Goal: Communication & Community: Answer question/provide support

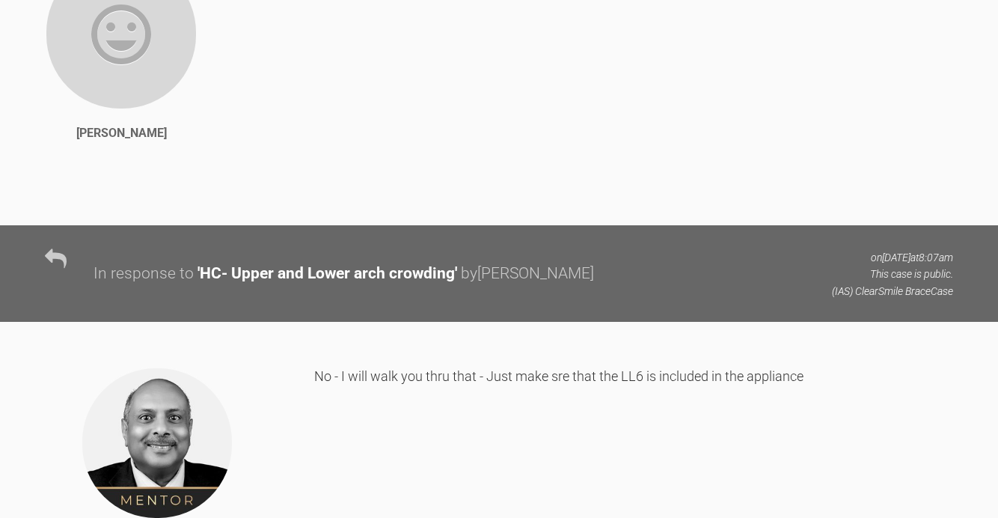
scroll to position [2917, 0]
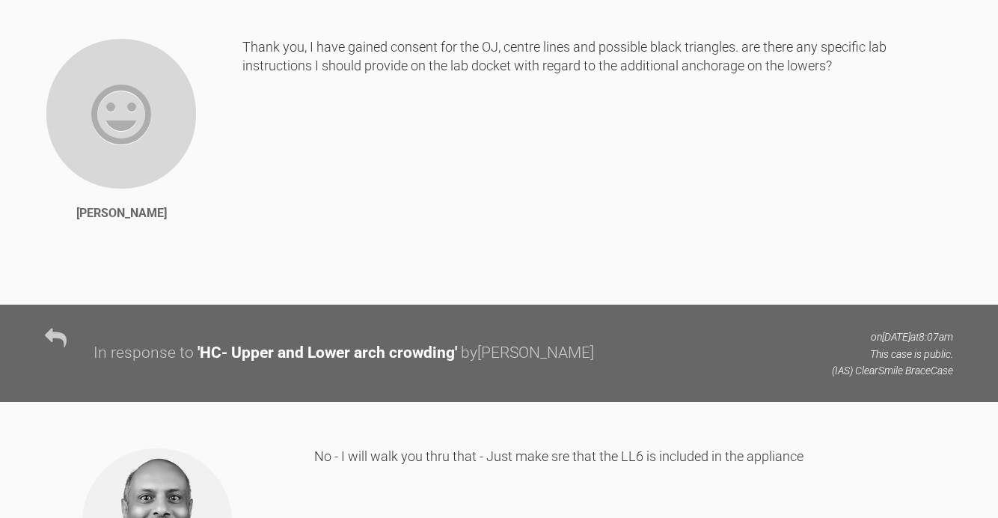
drag, startPoint x: 500, startPoint y: 216, endPoint x: 527, endPoint y: 216, distance: 27.7
drag, startPoint x: 814, startPoint y: 193, endPoint x: 851, endPoint y: 211, distance: 41.5
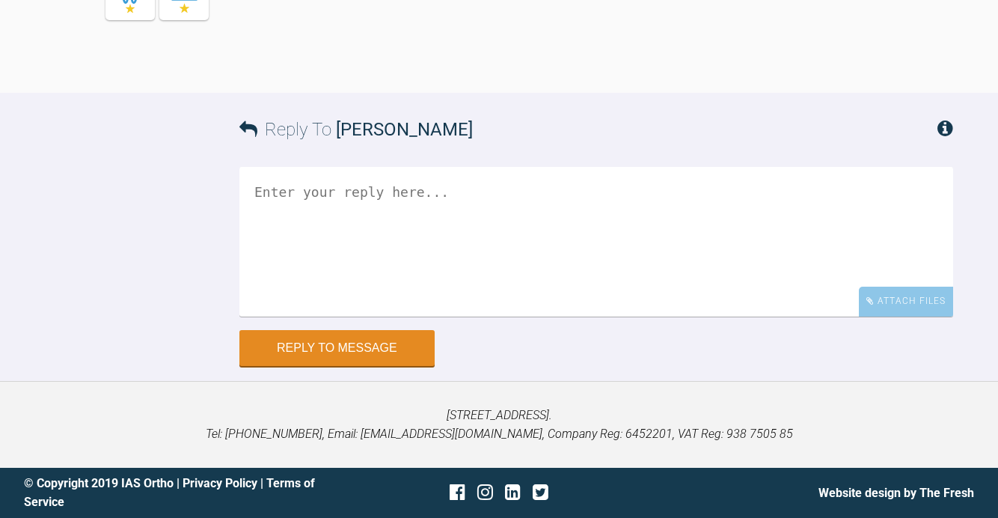
scroll to position [7329, 0]
click at [409, 261] on textarea at bounding box center [596, 242] width 714 height 150
click at [270, 255] on textarea "HI [PERSON_NAME]," at bounding box center [596, 242] width 714 height 150
click at [414, 258] on textarea "Hi [PERSON_NAME]," at bounding box center [596, 242] width 714 height 150
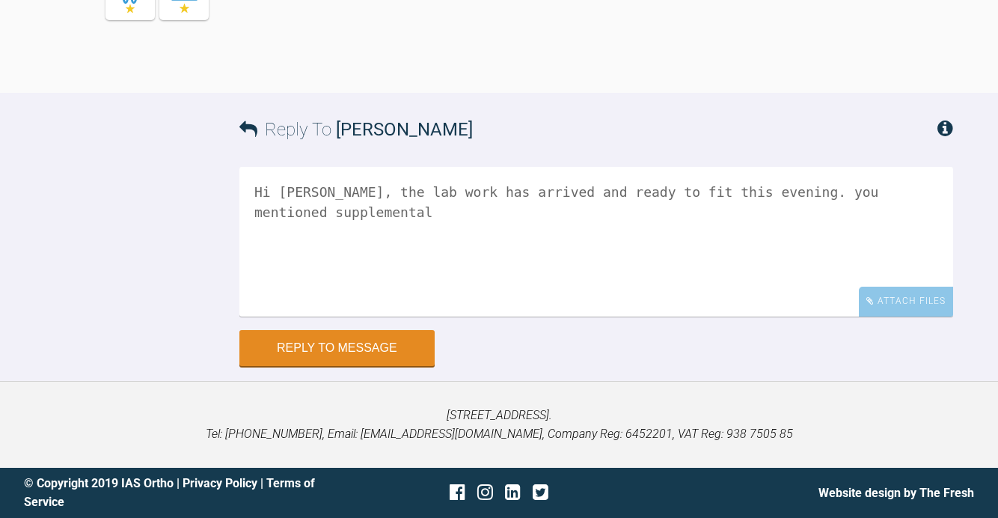
scroll to position [7394, 0]
paste textarea "[PERSON_NAME]"
drag, startPoint x: 488, startPoint y: 216, endPoint x: 348, endPoint y: 207, distance: 140.9
click at [348, 207] on textarea "Hi [PERSON_NAME], the lab work has arrived and ready to fit this evening. you m…" at bounding box center [596, 242] width 714 height 150
click at [779, 193] on textarea "Hi [PERSON_NAME], the lab work has arrived and ready to fit this evening. you m…" at bounding box center [596, 242] width 714 height 150
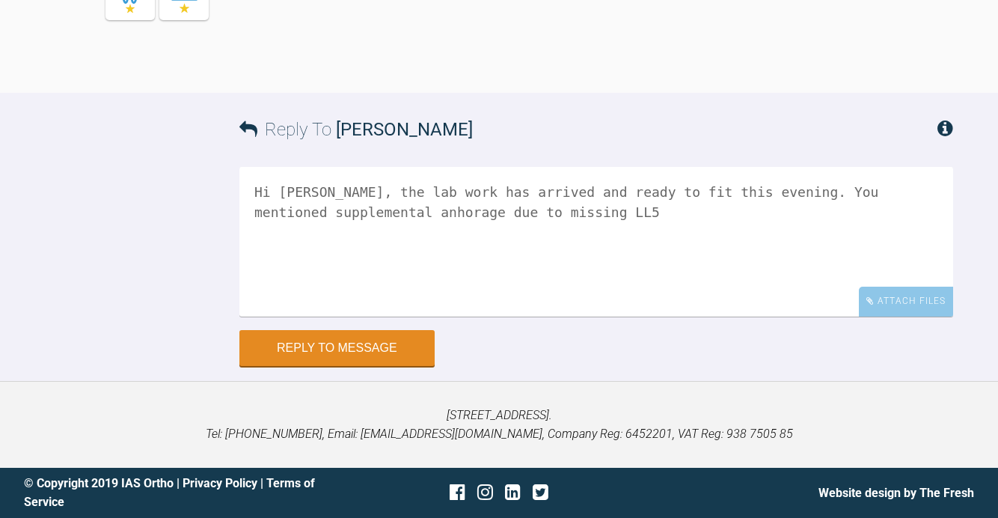
scroll to position [7314, 0]
click at [572, 296] on textarea "Hi [PERSON_NAME], the lab work has arrived and ready to fit this evening. You m…" at bounding box center [596, 242] width 714 height 150
click at [473, 291] on textarea "Hi [PERSON_NAME], the lab work has arrived and ready to fit this evening. You m…" at bounding box center [596, 242] width 714 height 150
click at [612, 295] on textarea "Hi [PERSON_NAME], the lab work has arrived and ready to fit this evening. You m…" at bounding box center [596, 242] width 714 height 150
click at [880, 266] on textarea "Hi [PERSON_NAME], the lab work has arrived and ready to fit this evening. You m…" at bounding box center [596, 242] width 714 height 150
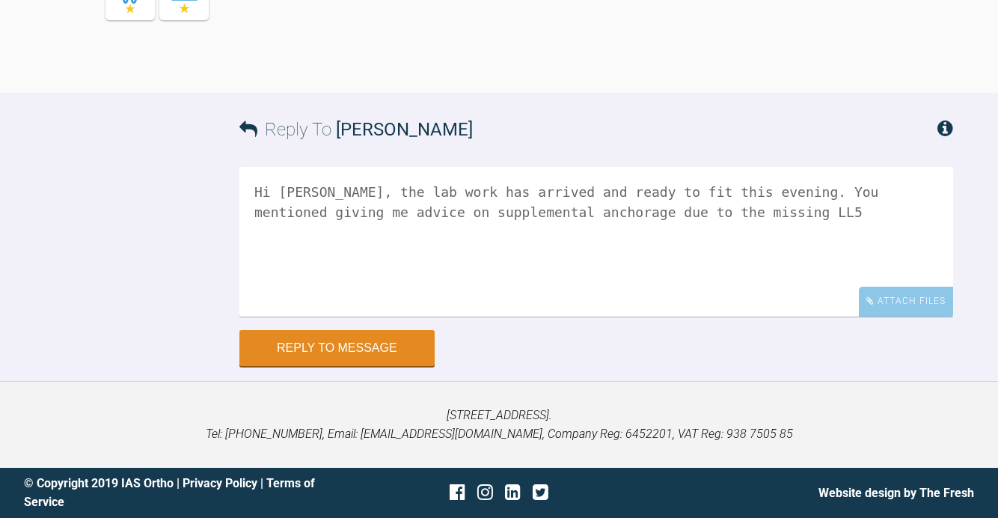
click at [701, 289] on textarea "Hi [PERSON_NAME], the lab work has arrived and ready to fit this evening. You m…" at bounding box center [596, 242] width 714 height 150
click at [435, 307] on textarea "Hi [PERSON_NAME], the lab work has arrived and ready to fit this evening. You m…" at bounding box center [596, 242] width 714 height 150
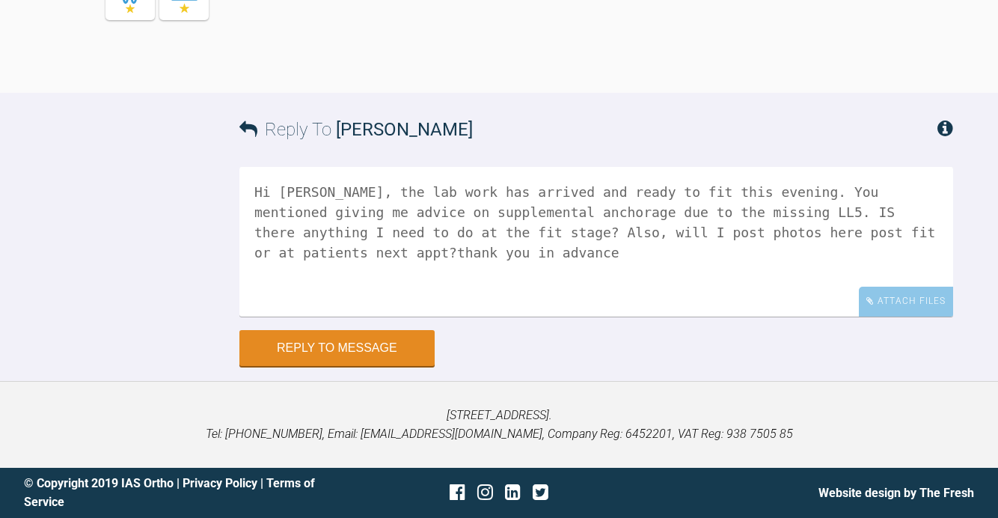
click at [862, 311] on textarea "Hi [PERSON_NAME], the lab work has arrived and ready to fit this evening. You m…" at bounding box center [596, 242] width 714 height 150
type textarea "Hi [PERSON_NAME], the lab work has arrived and ready to fit this evening. You m…"
click at [377, 367] on button "Reply to Message" at bounding box center [336, 349] width 195 height 36
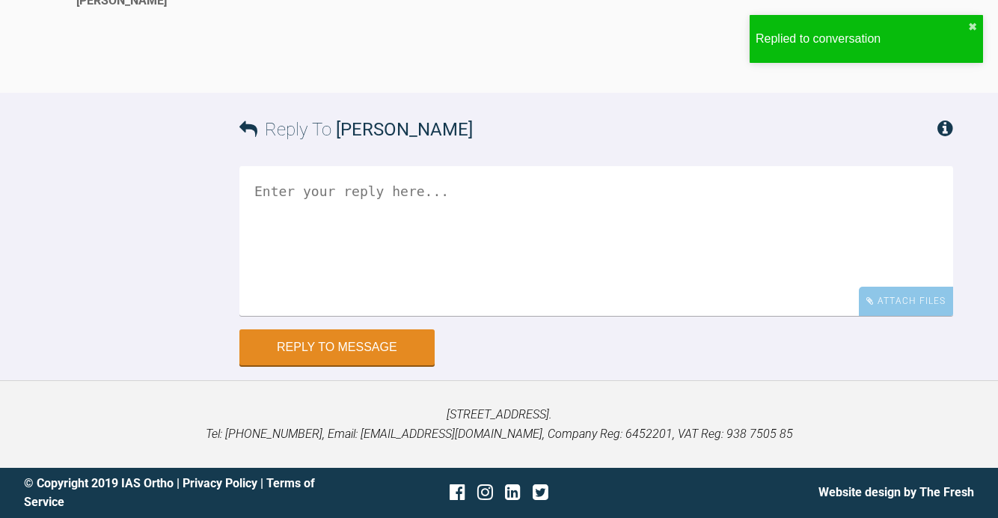
scroll to position [7671, 0]
